Goal: Check status: Check status

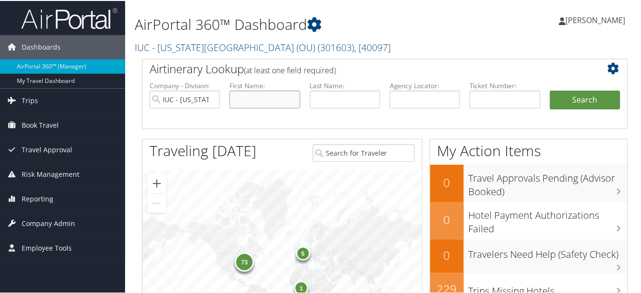
click at [265, 103] on input "text" at bounding box center [265, 99] width 70 height 18
type input "[PERSON_NAME]"
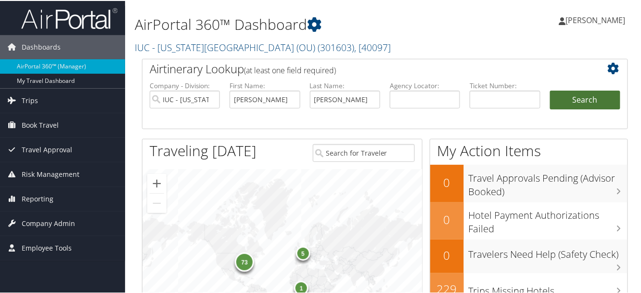
click at [596, 103] on button "Search" at bounding box center [585, 99] width 70 height 19
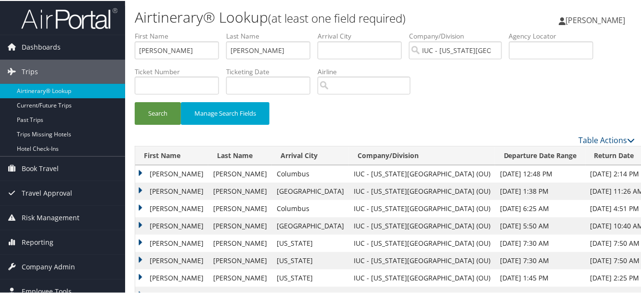
click at [139, 168] on td "[PERSON_NAME]" at bounding box center [171, 172] width 73 height 17
